Goal: Task Accomplishment & Management: Manage account settings

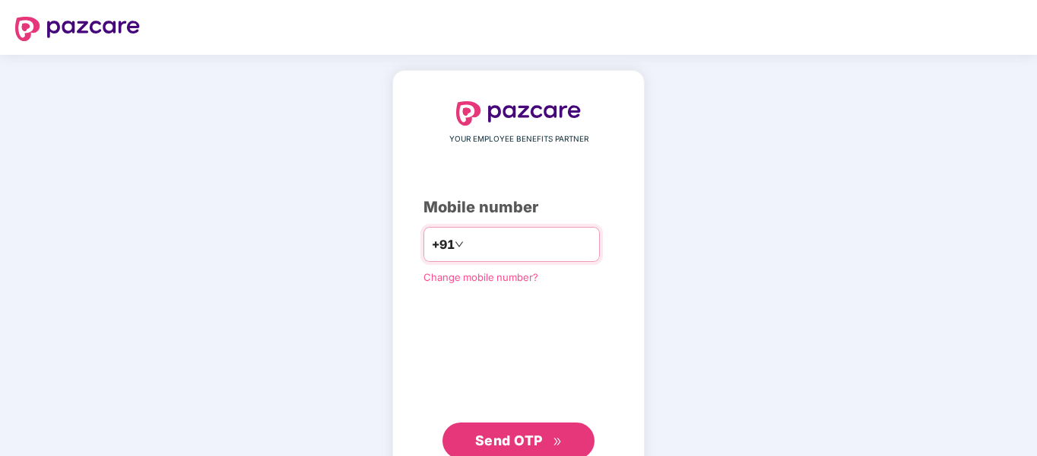
click at [551, 249] on input "number" at bounding box center [529, 244] width 125 height 24
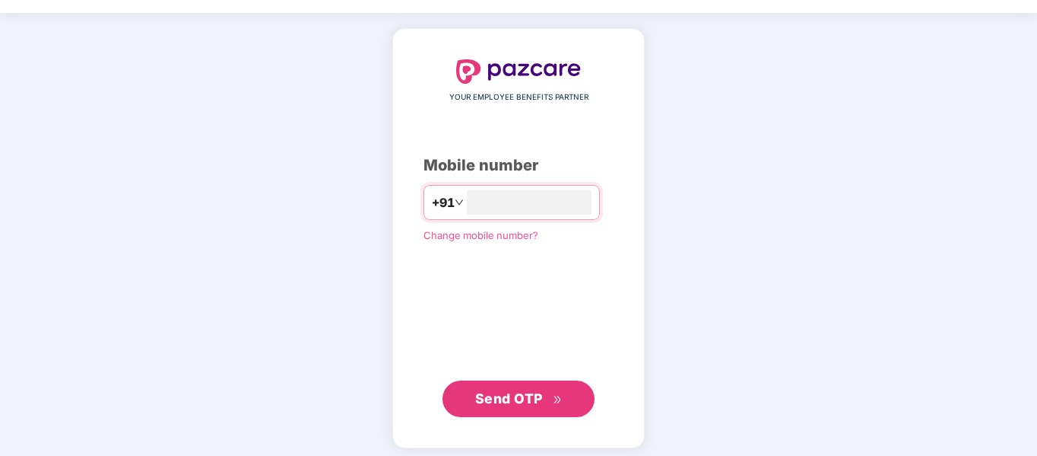
scroll to position [43, 0]
type input "**********"
click at [499, 390] on span "Send OTP" at bounding box center [509, 396] width 68 height 16
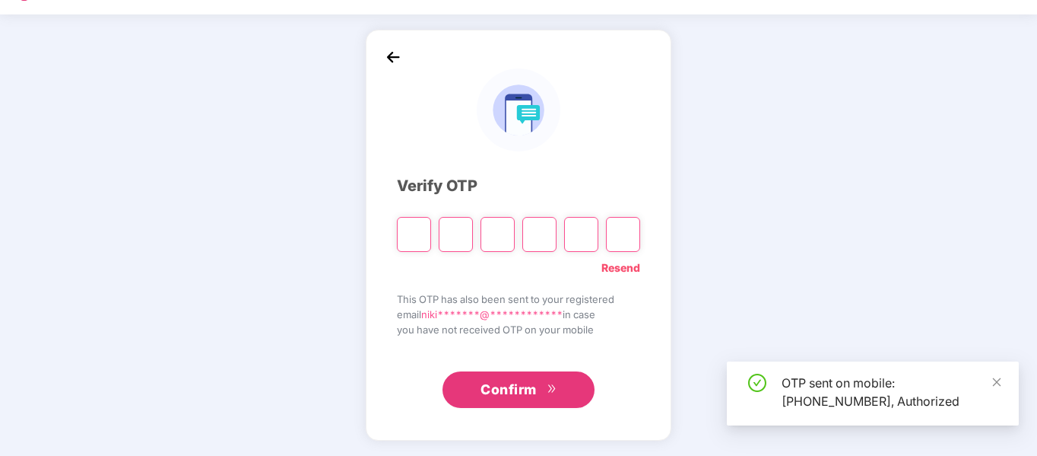
scroll to position [40, 0]
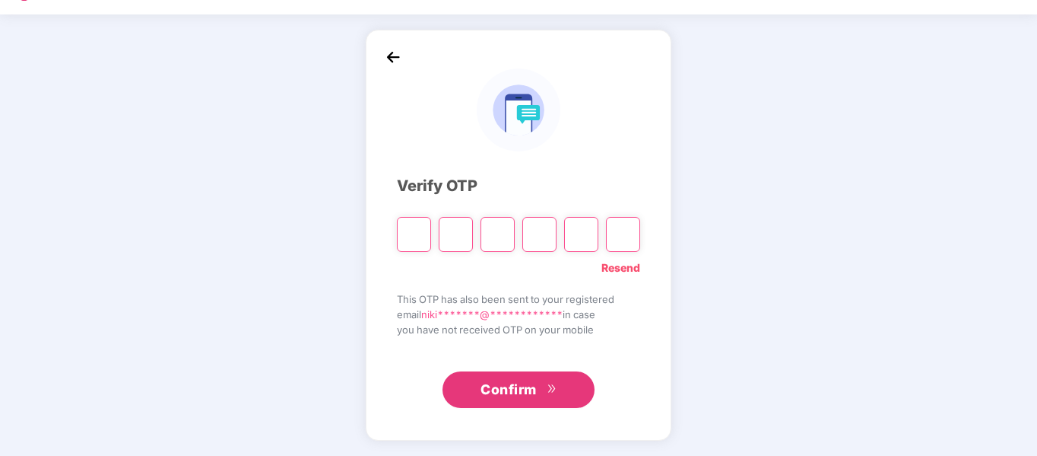
type input "*"
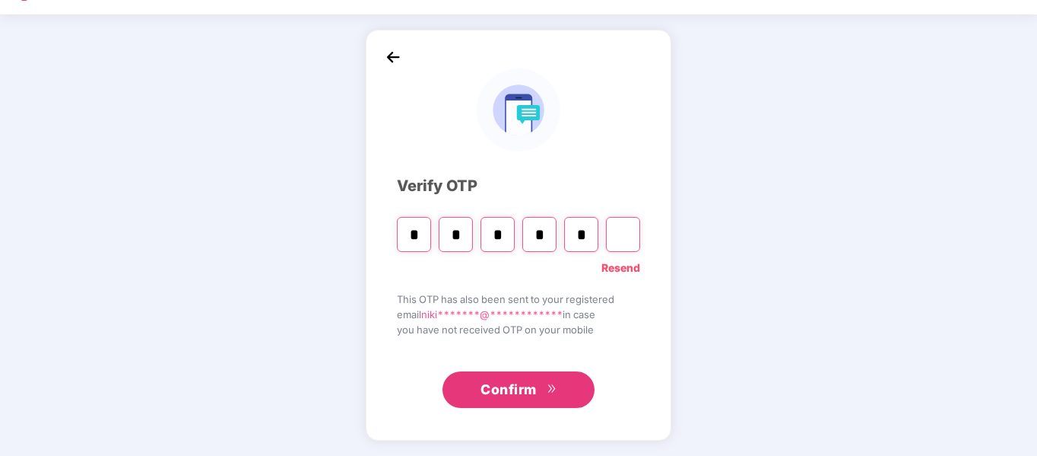
type input "*"
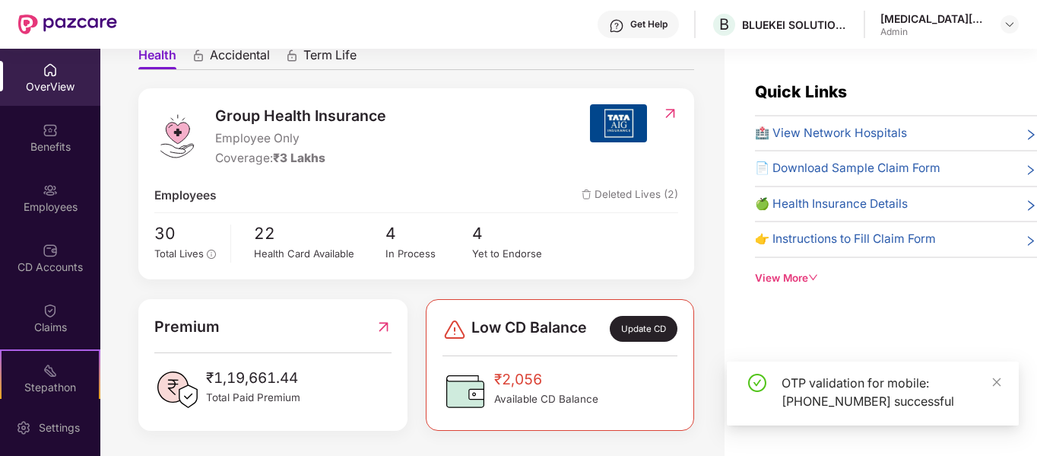
scroll to position [155, 0]
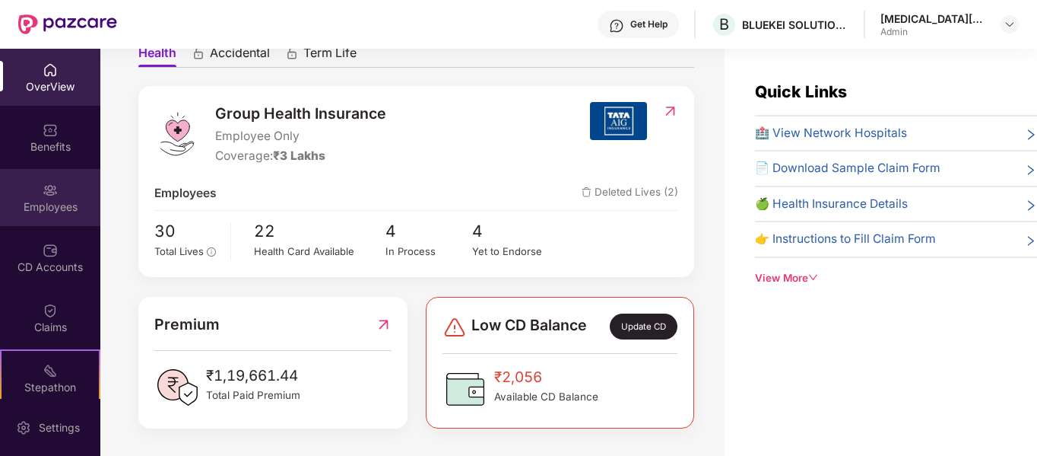
click at [46, 202] on div "Employees" at bounding box center [50, 206] width 100 height 15
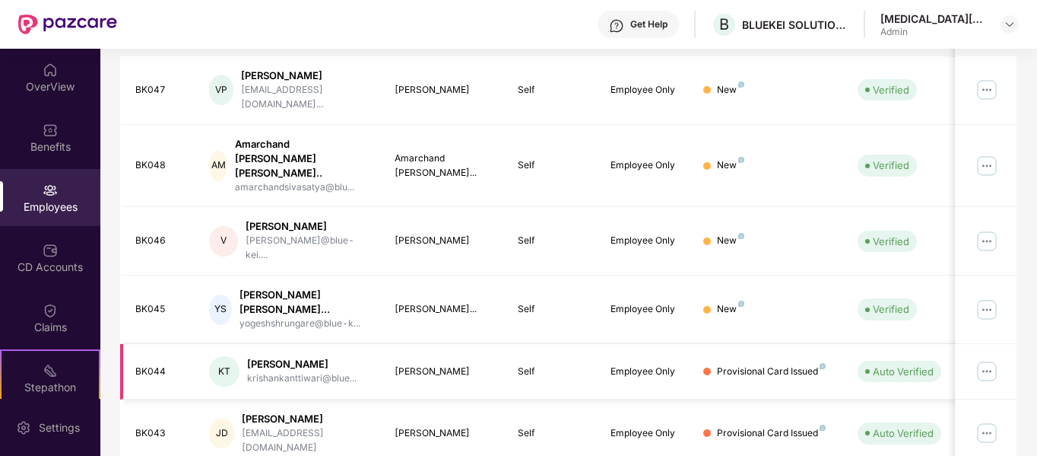
scroll to position [505, 0]
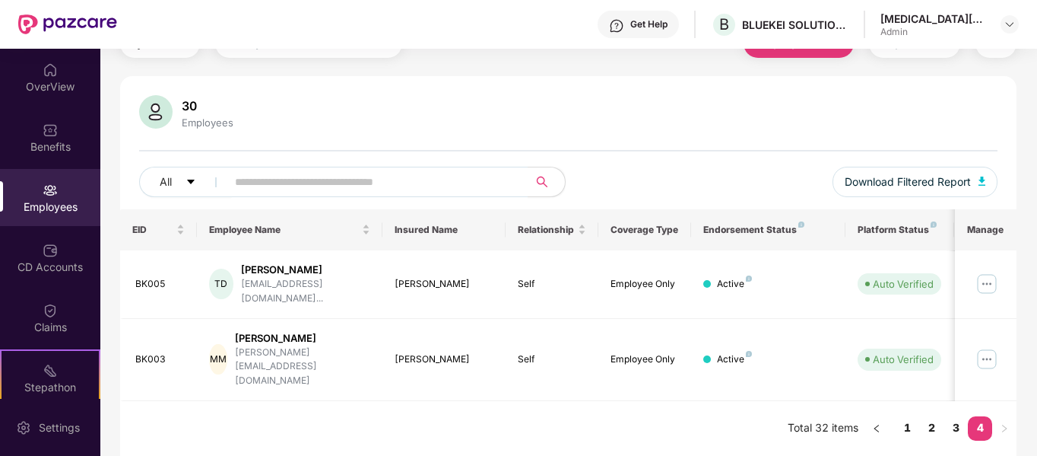
scroll to position [49, 0]
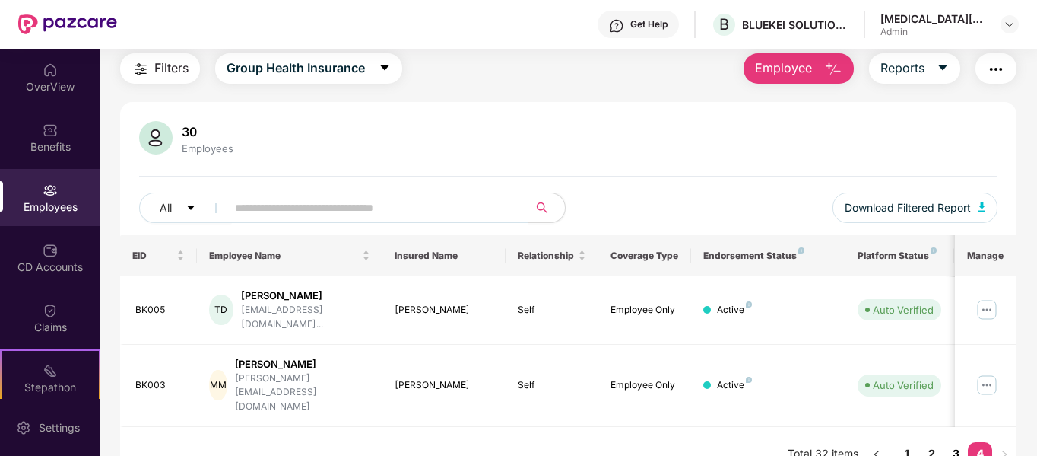
click at [960, 442] on link "3" at bounding box center [956, 453] width 24 height 23
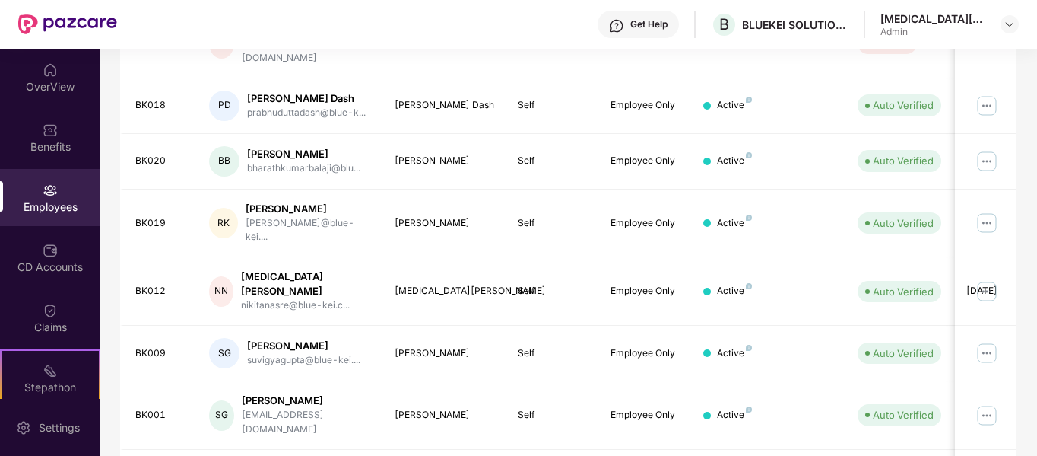
scroll to position [431, 0]
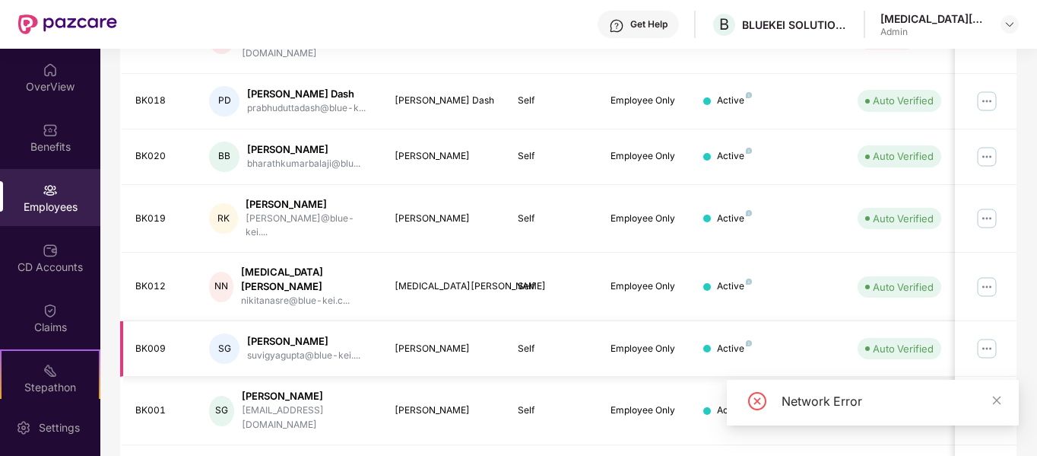
click at [991, 336] on img at bounding box center [987, 348] width 24 height 24
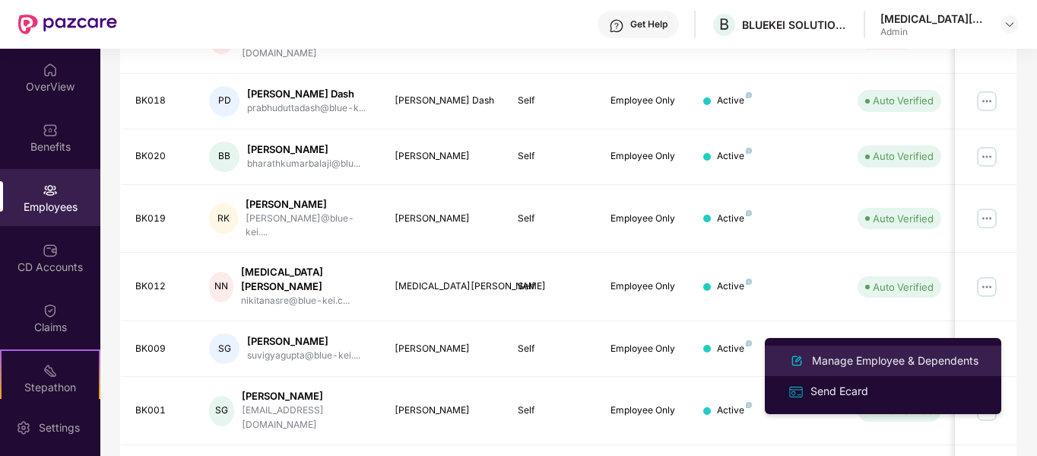
click at [923, 353] on div "Manage Employee & Dependents" at bounding box center [895, 360] width 173 height 17
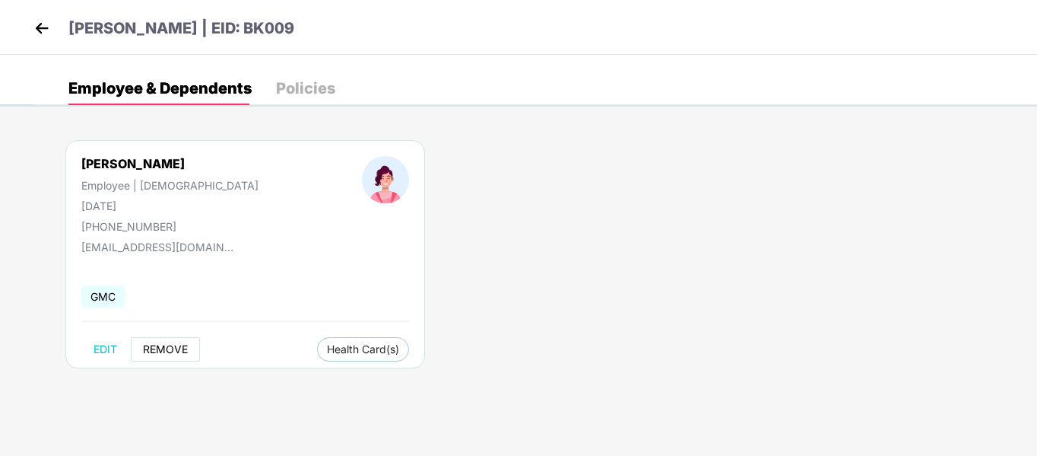
click at [170, 345] on span "REMOVE" at bounding box center [165, 349] width 45 height 12
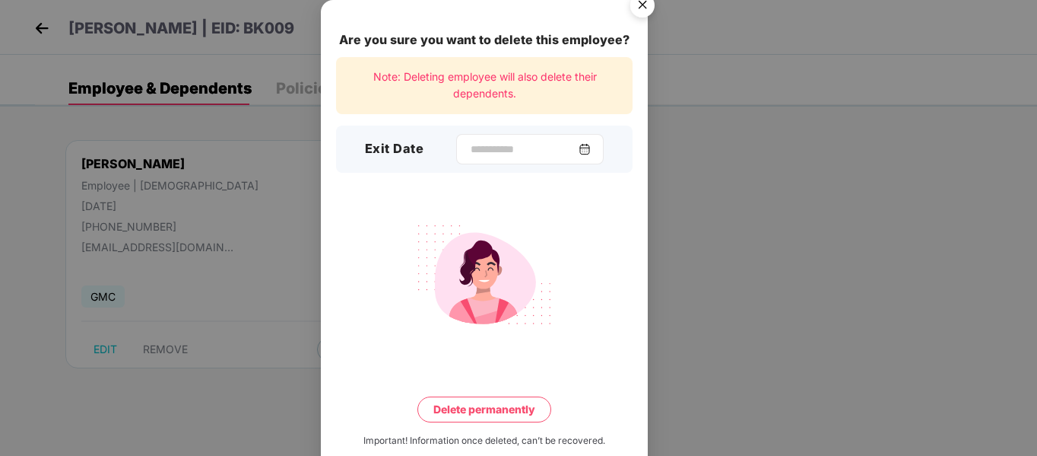
click at [591, 151] on img at bounding box center [585, 149] width 12 height 12
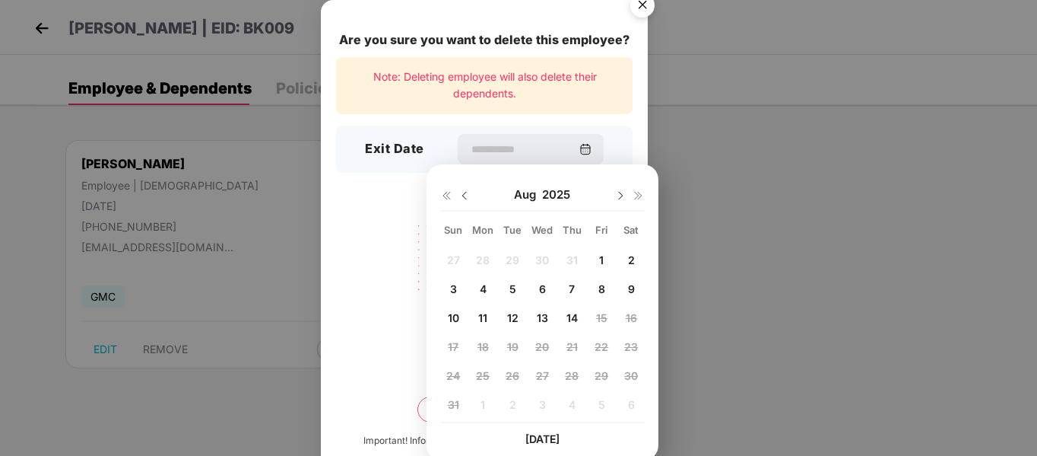
click at [577, 319] on span "14" at bounding box center [572, 317] width 11 height 13
type input "**********"
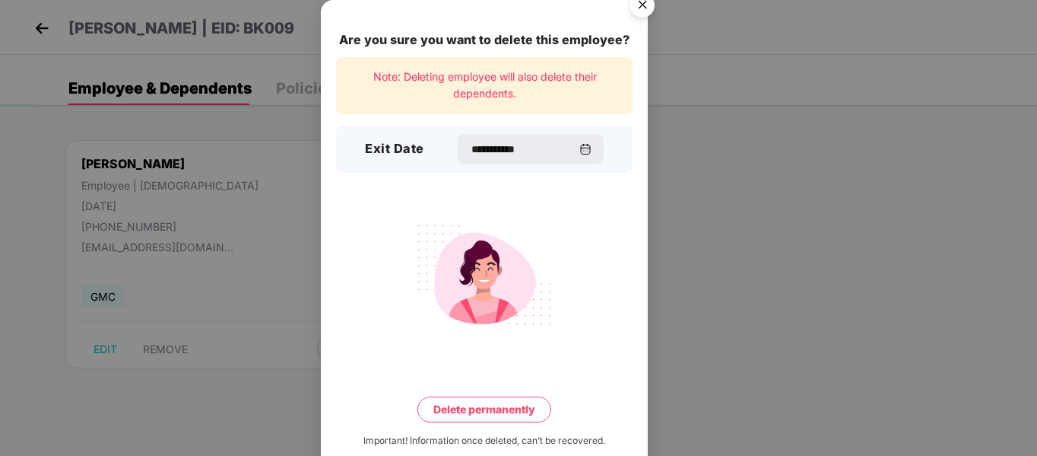
scroll to position [30, 0]
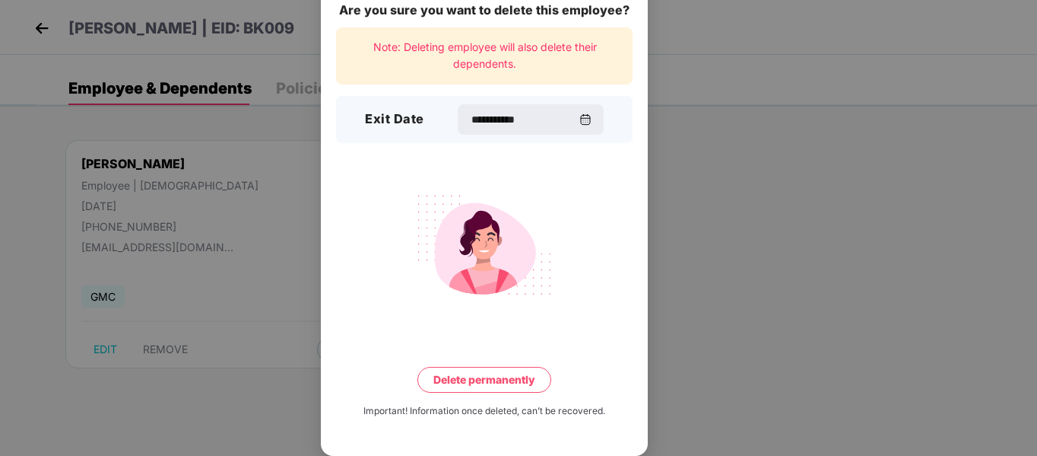
click at [469, 378] on button "Delete permanently" at bounding box center [485, 380] width 134 height 26
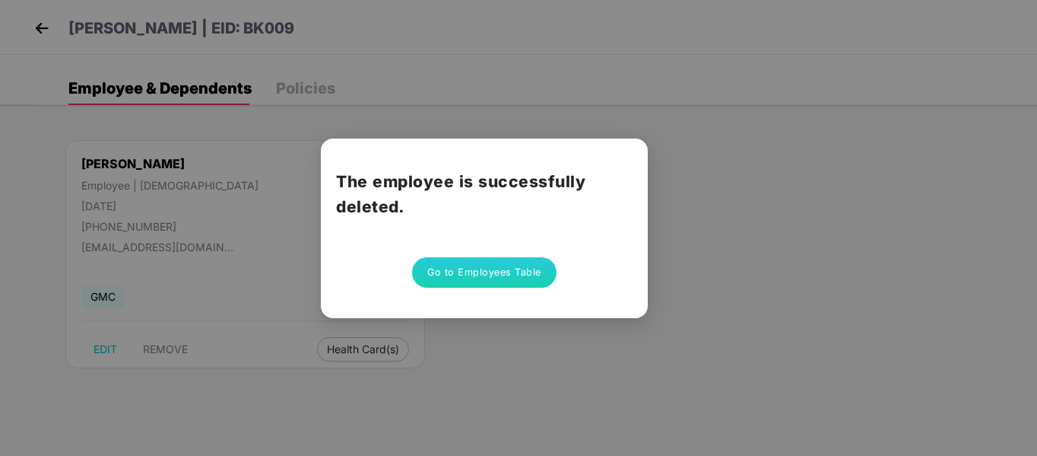
click at [488, 275] on button "Go to Employees Table" at bounding box center [484, 272] width 145 height 30
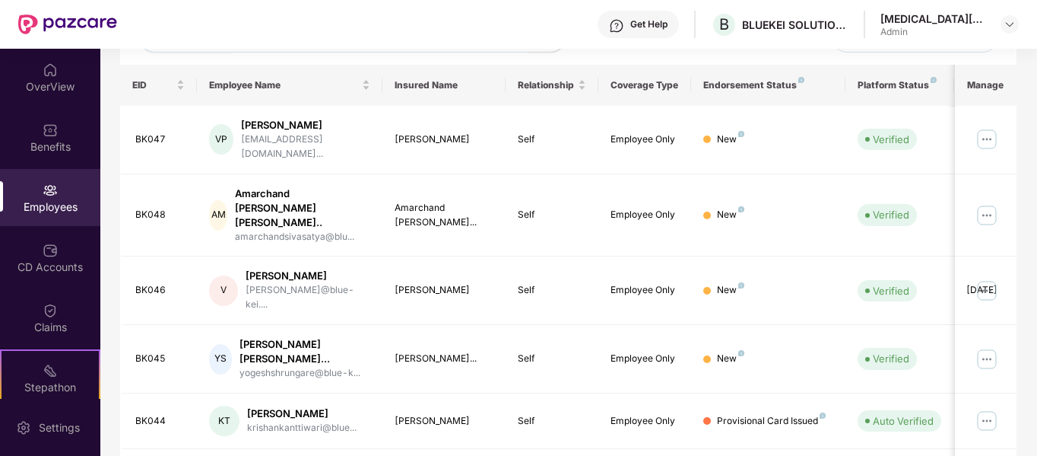
scroll to position [505, 0]
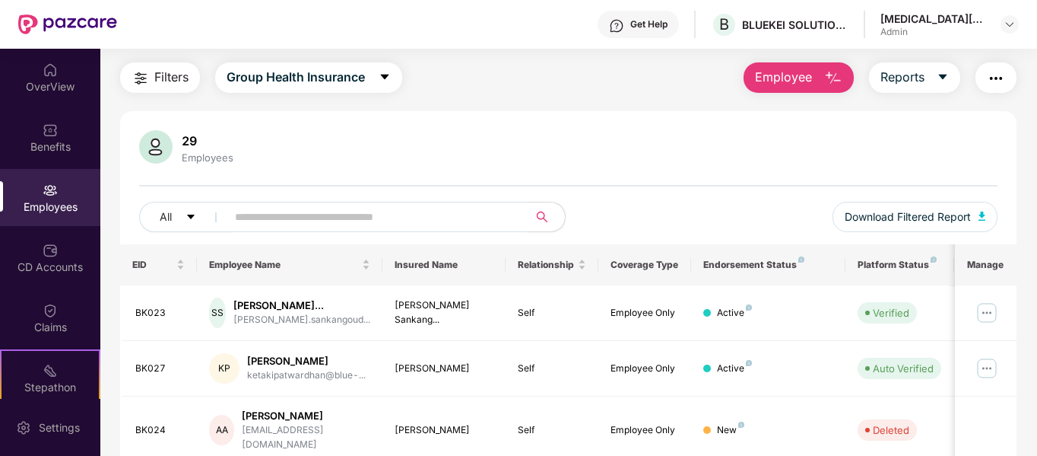
scroll to position [0, 0]
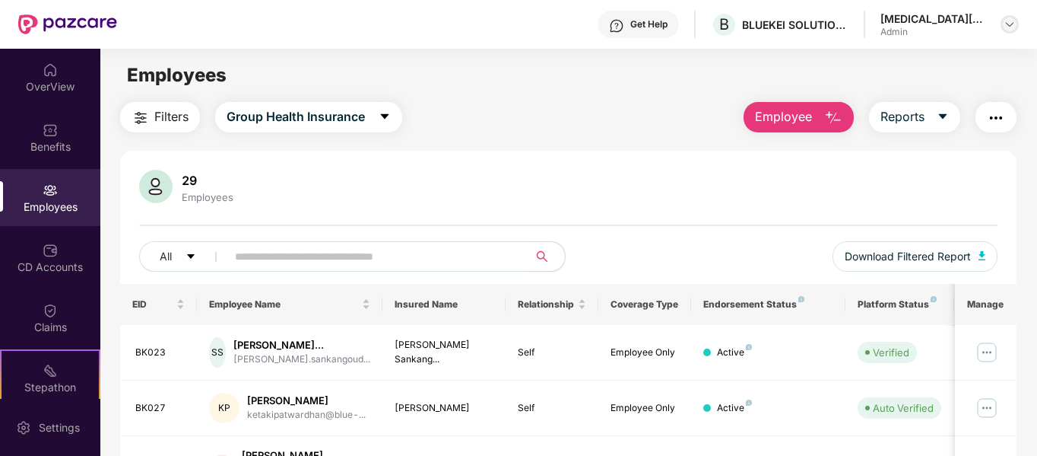
click at [1017, 28] on div at bounding box center [1010, 24] width 18 height 18
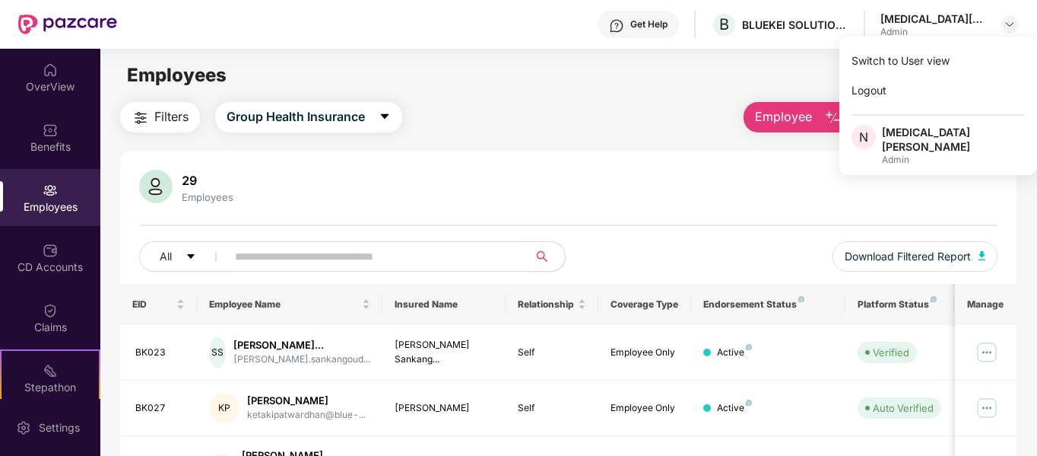
click at [704, 185] on div "29 Employees" at bounding box center [569, 188] width 860 height 37
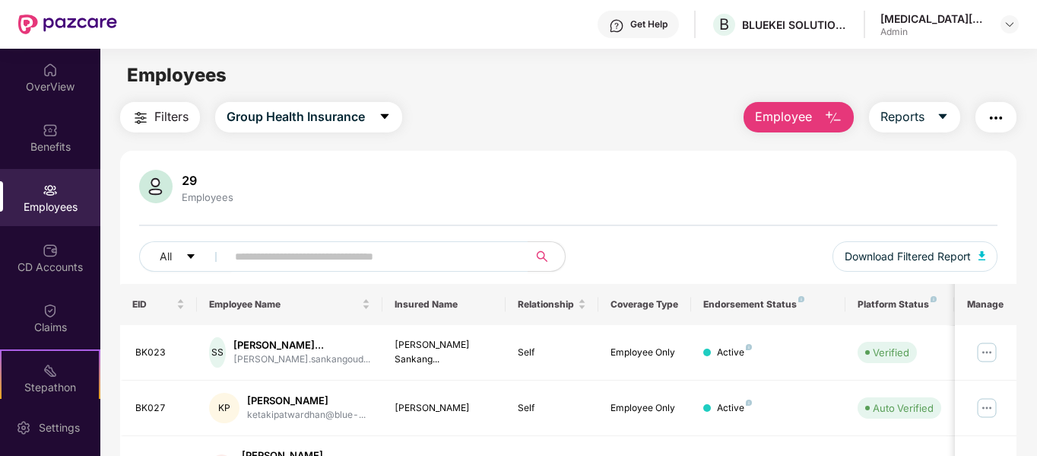
click at [704, 185] on div "29 Employees" at bounding box center [569, 188] width 860 height 37
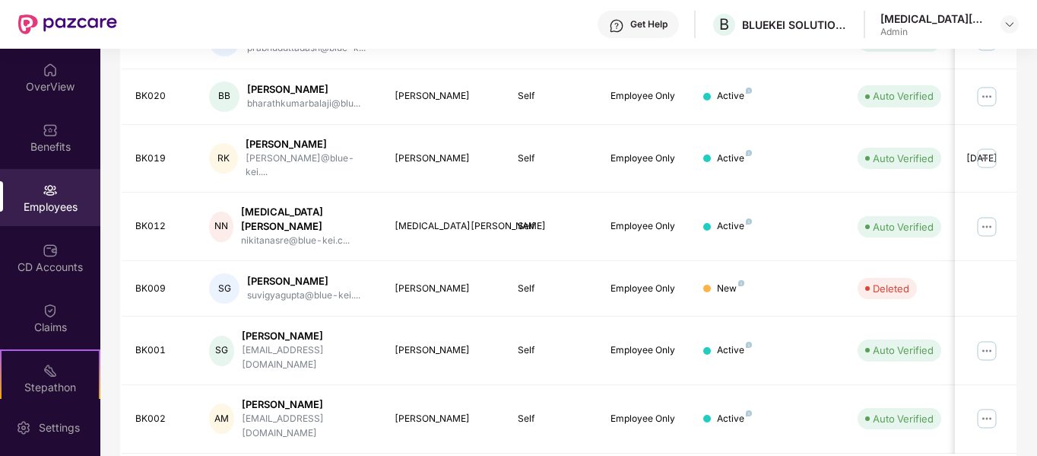
scroll to position [490, 0]
click at [1005, 32] on div at bounding box center [1010, 24] width 18 height 18
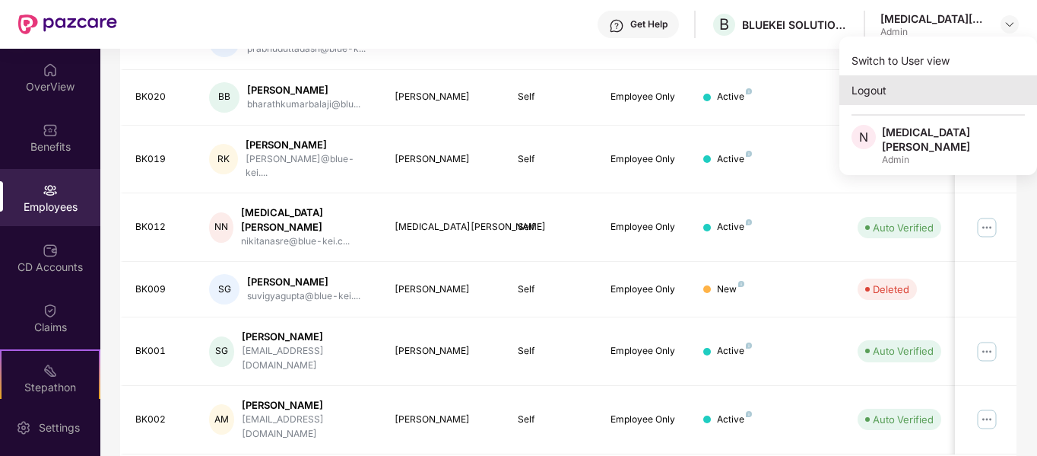
click at [921, 91] on div "Logout" at bounding box center [939, 90] width 198 height 30
